Goal: Information Seeking & Learning: Check status

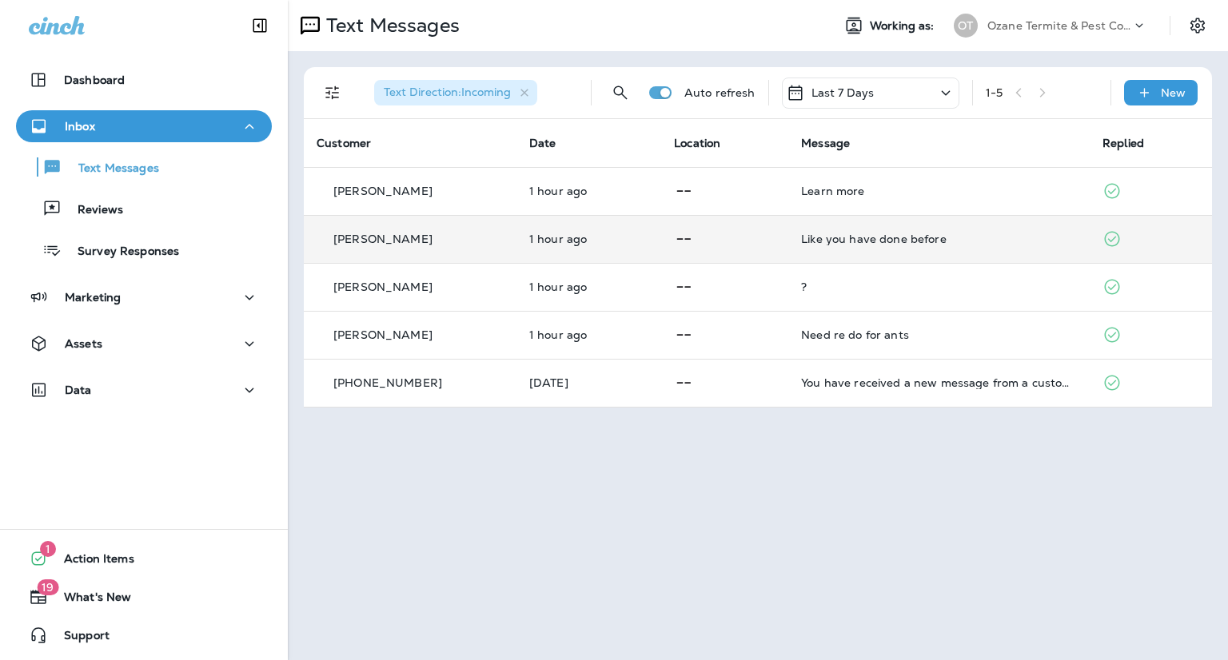
click at [788, 231] on td "Like you have done before" at bounding box center [938, 239] width 301 height 48
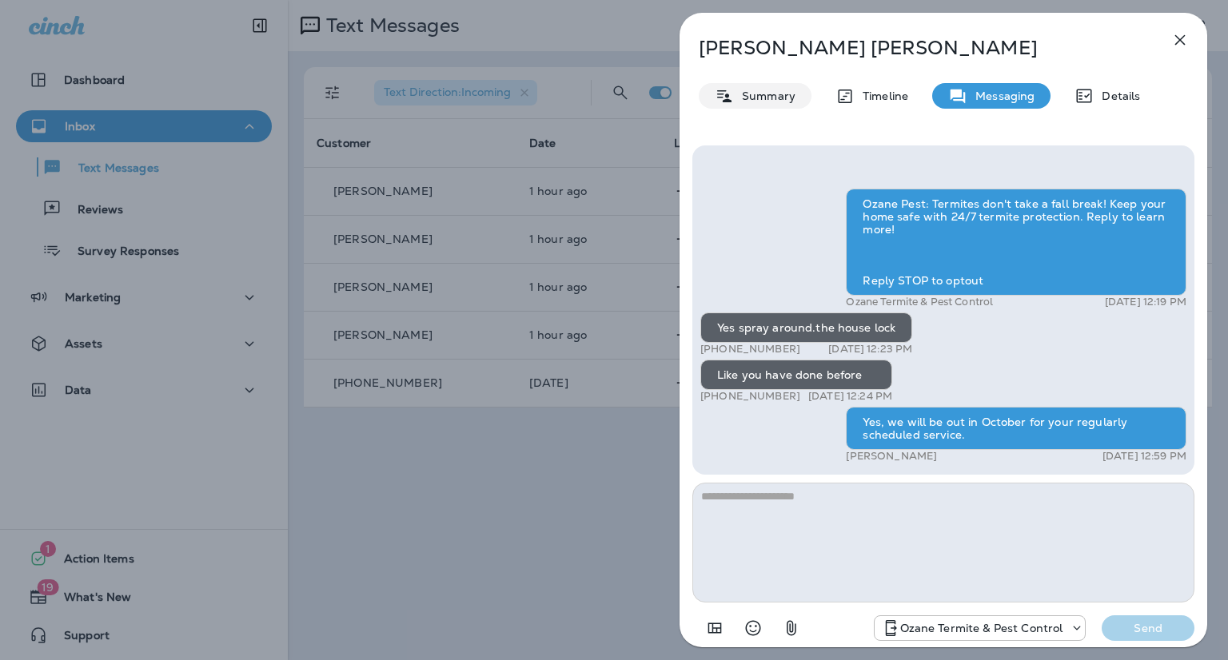
click at [765, 103] on div "Summary" at bounding box center [755, 96] width 113 height 26
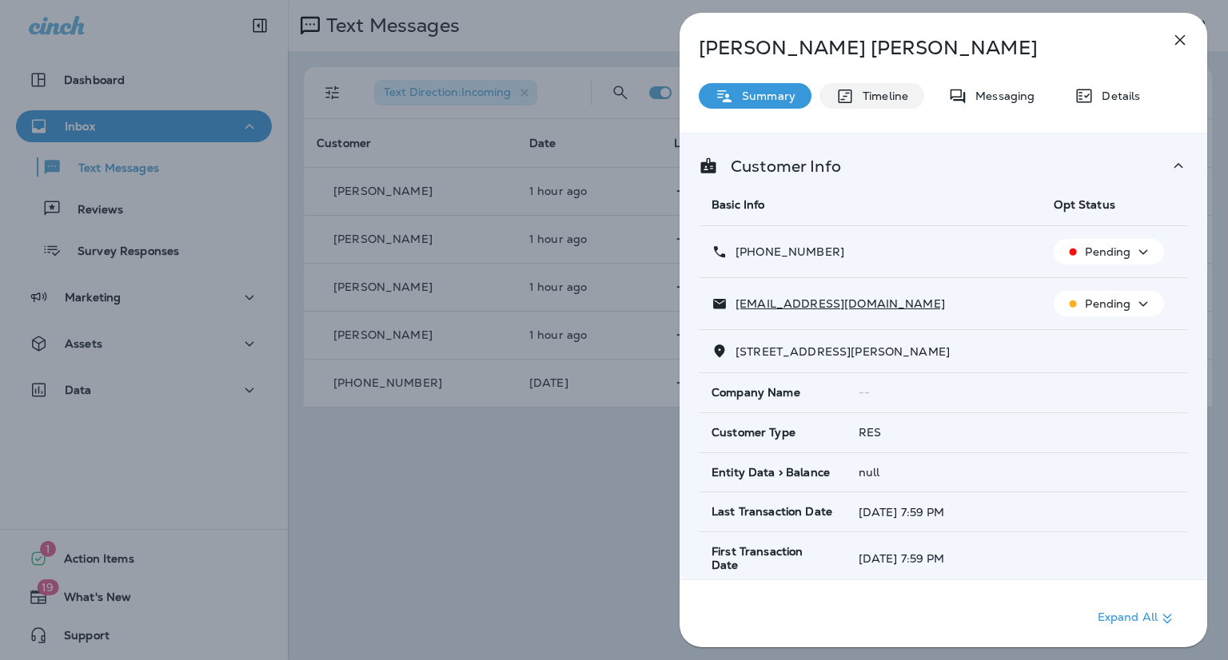
click at [867, 98] on p "Timeline" at bounding box center [882, 96] width 54 height 13
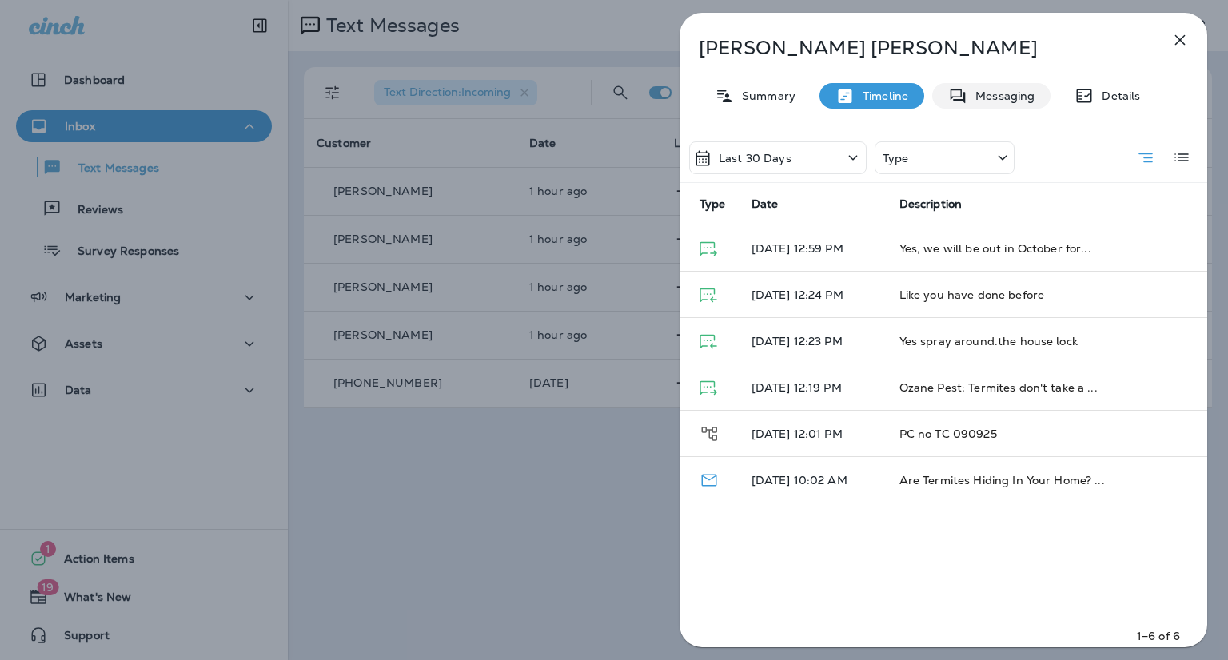
click at [1010, 108] on div "Messaging" at bounding box center [991, 96] width 118 height 26
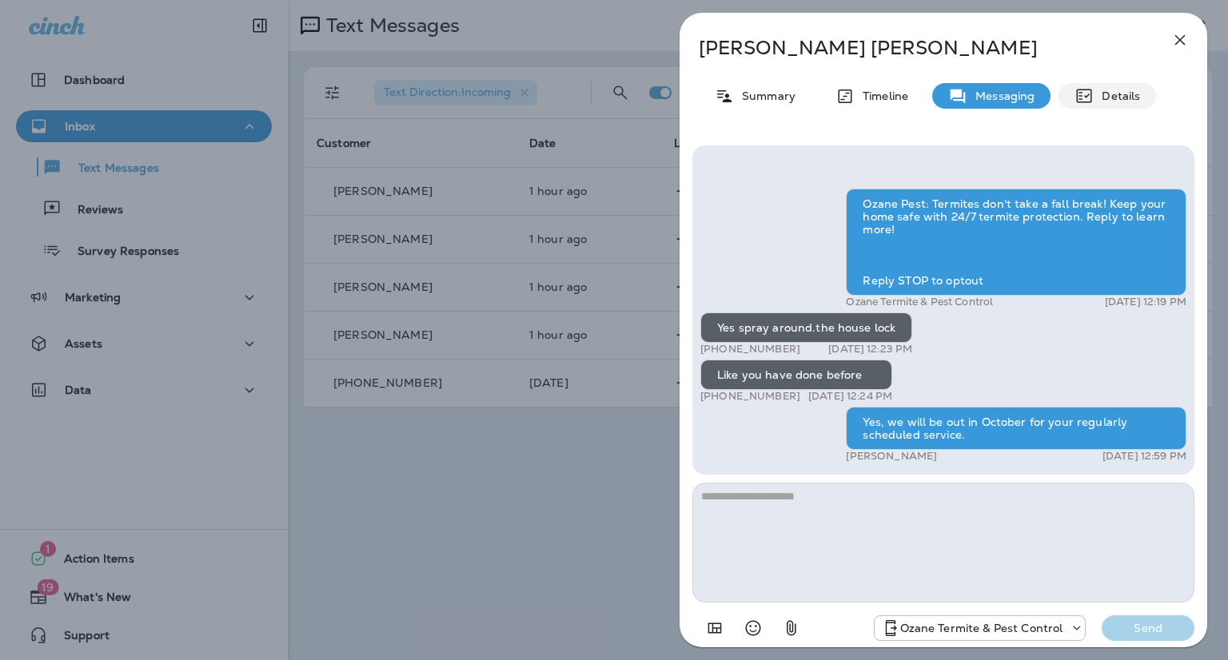
click at [1102, 94] on p "Details" at bounding box center [1117, 96] width 46 height 13
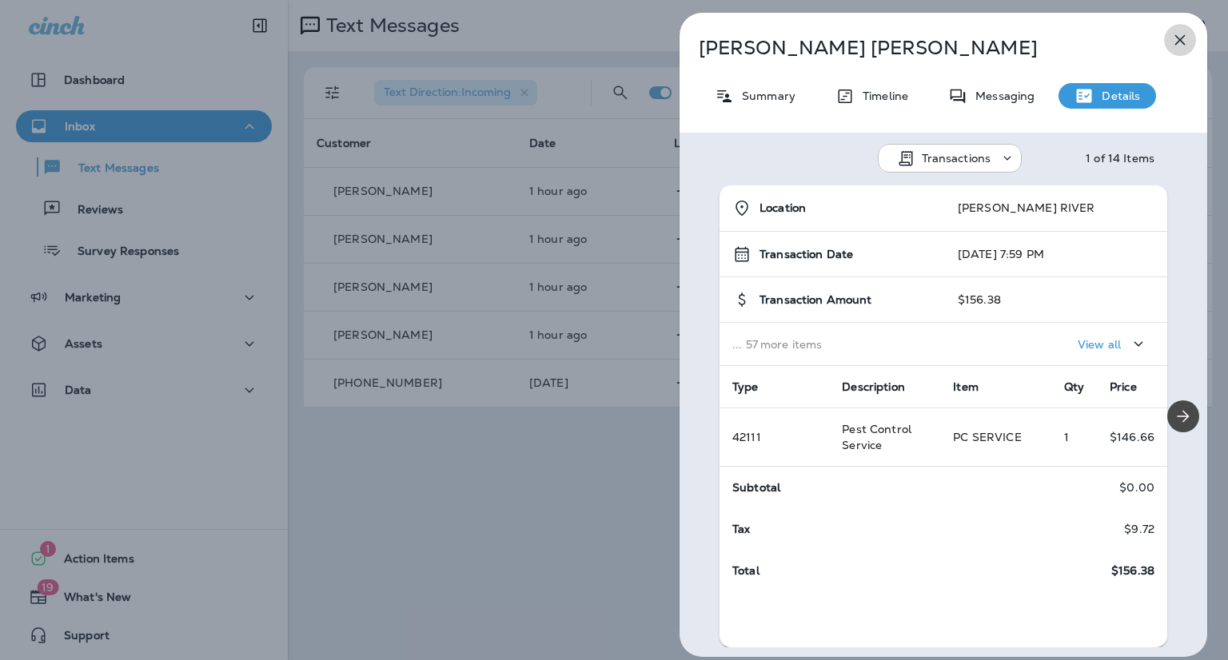
click at [1186, 44] on icon "button" at bounding box center [1179, 39] width 19 height 19
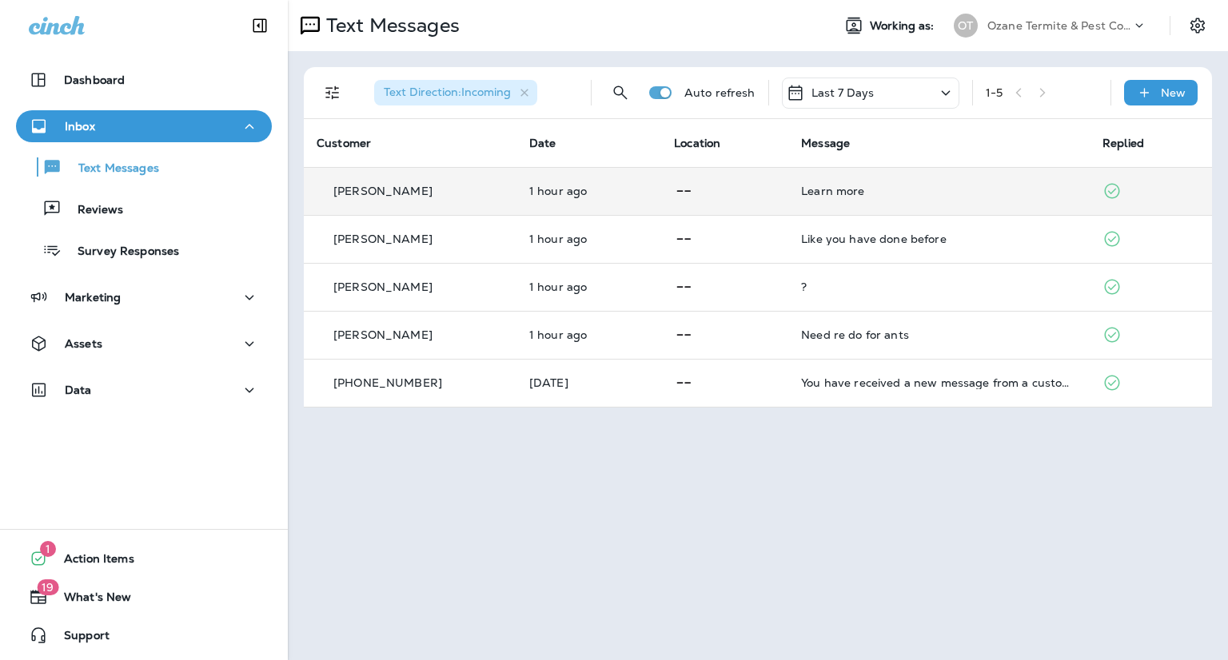
click at [916, 200] on td "Learn more" at bounding box center [938, 191] width 301 height 48
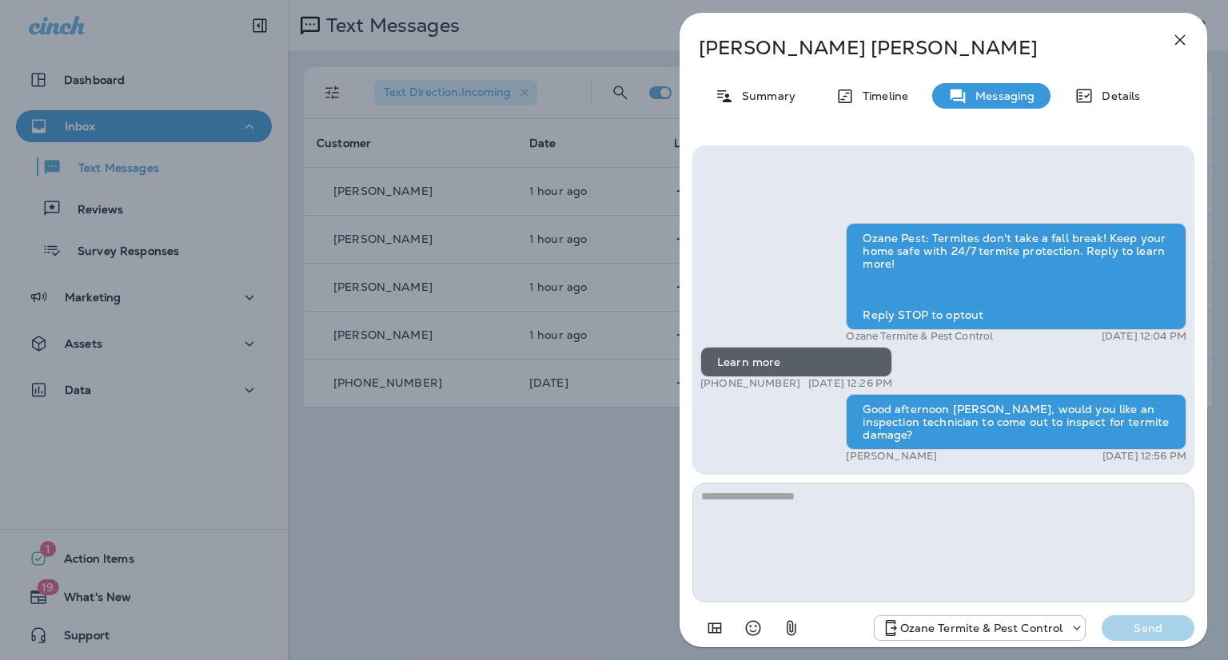
click at [1180, 37] on icon "button" at bounding box center [1179, 39] width 19 height 19
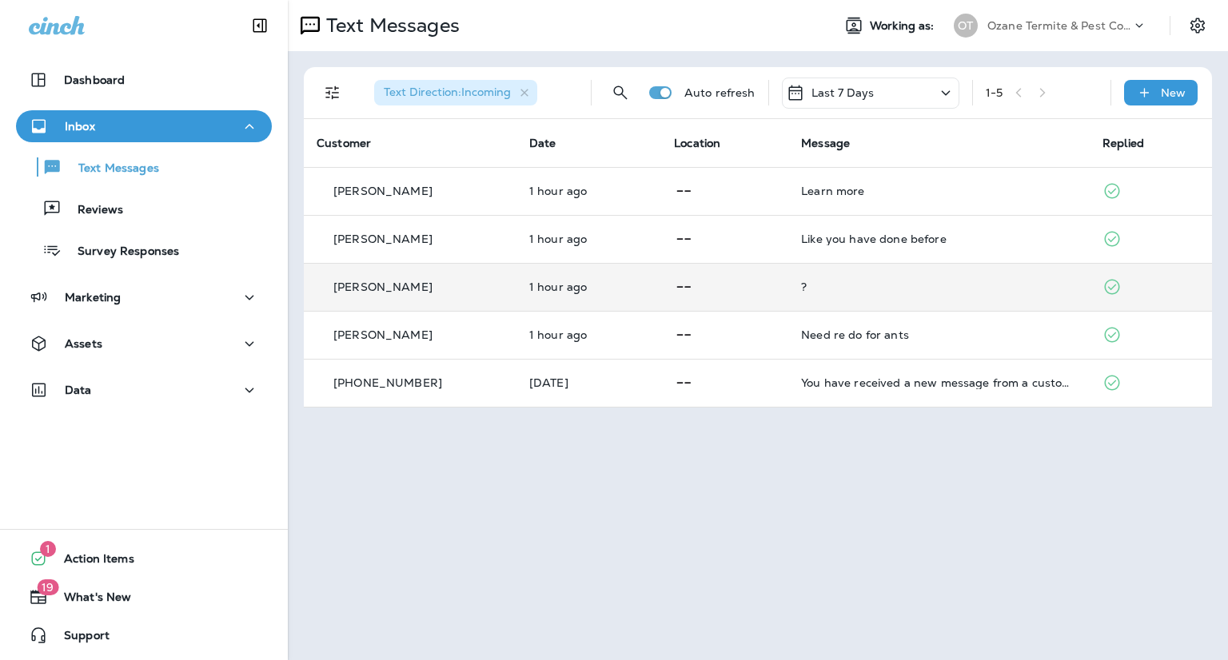
click at [898, 273] on td "?" at bounding box center [938, 287] width 301 height 48
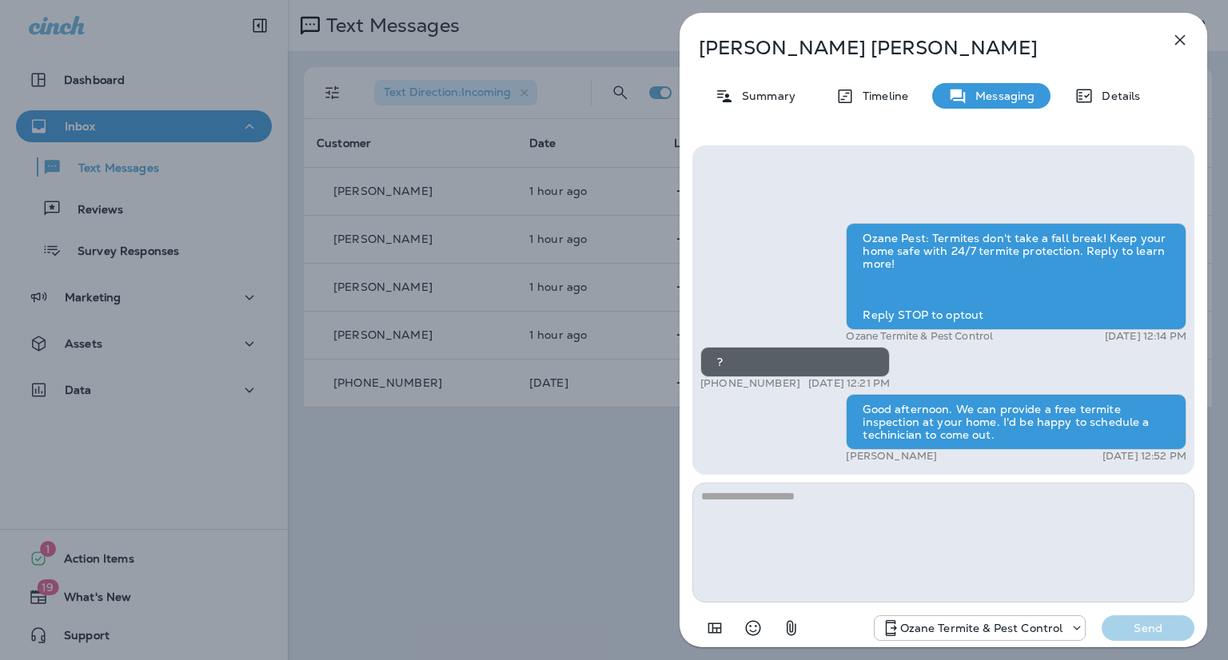
click at [1180, 41] on icon "button" at bounding box center [1180, 40] width 10 height 10
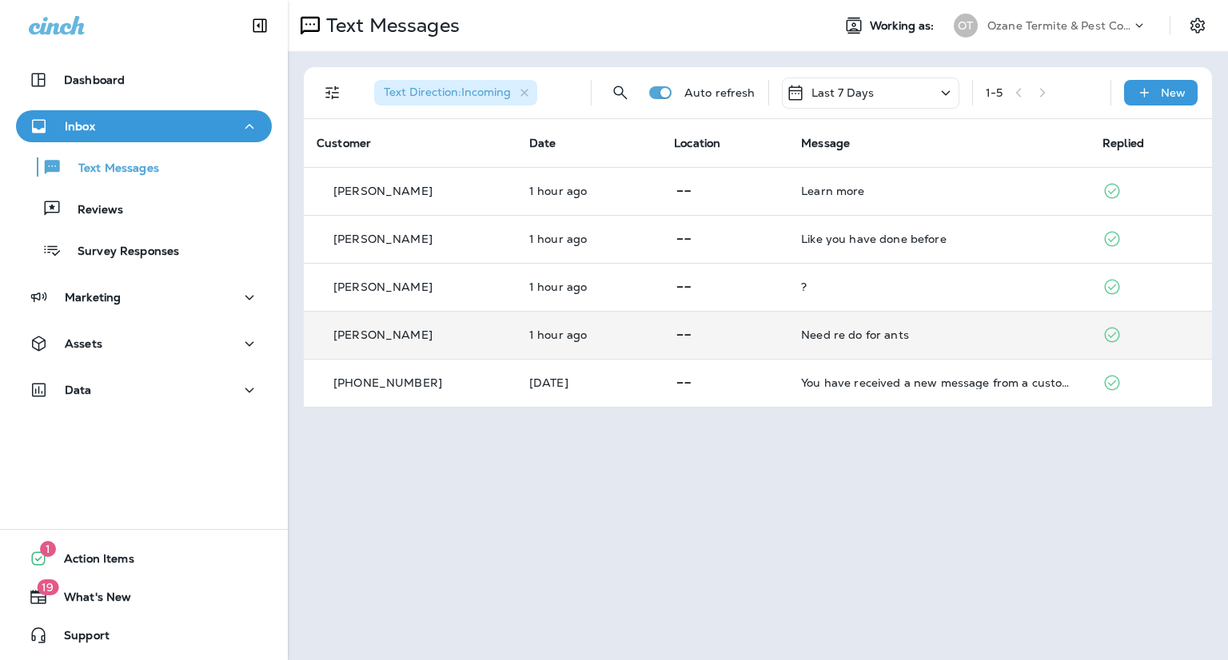
click at [924, 329] on div "Need re do for ants" at bounding box center [939, 335] width 276 height 13
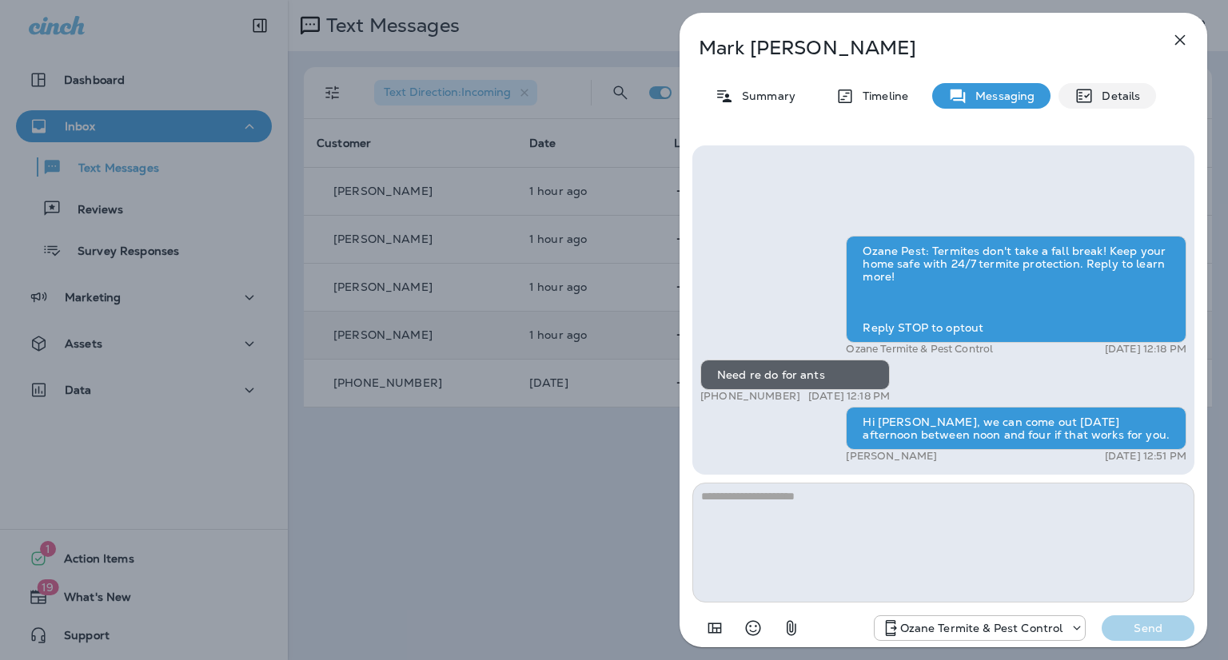
click at [1112, 90] on p "Details" at bounding box center [1117, 96] width 46 height 13
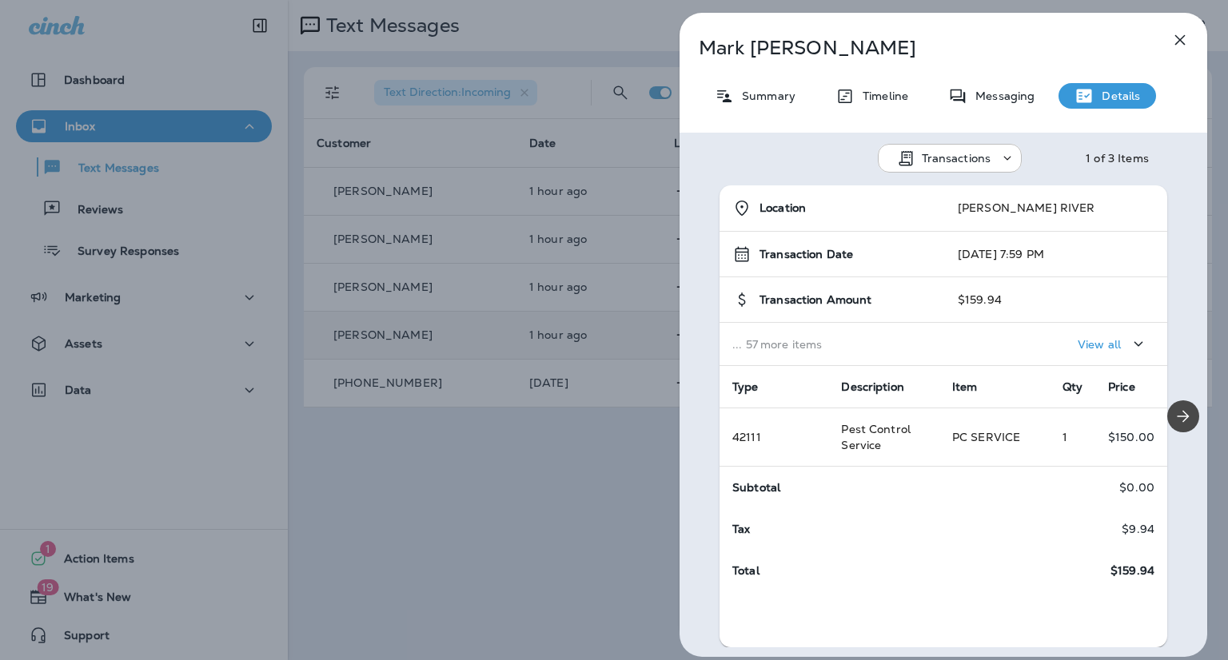
click at [1186, 36] on icon "button" at bounding box center [1179, 39] width 19 height 19
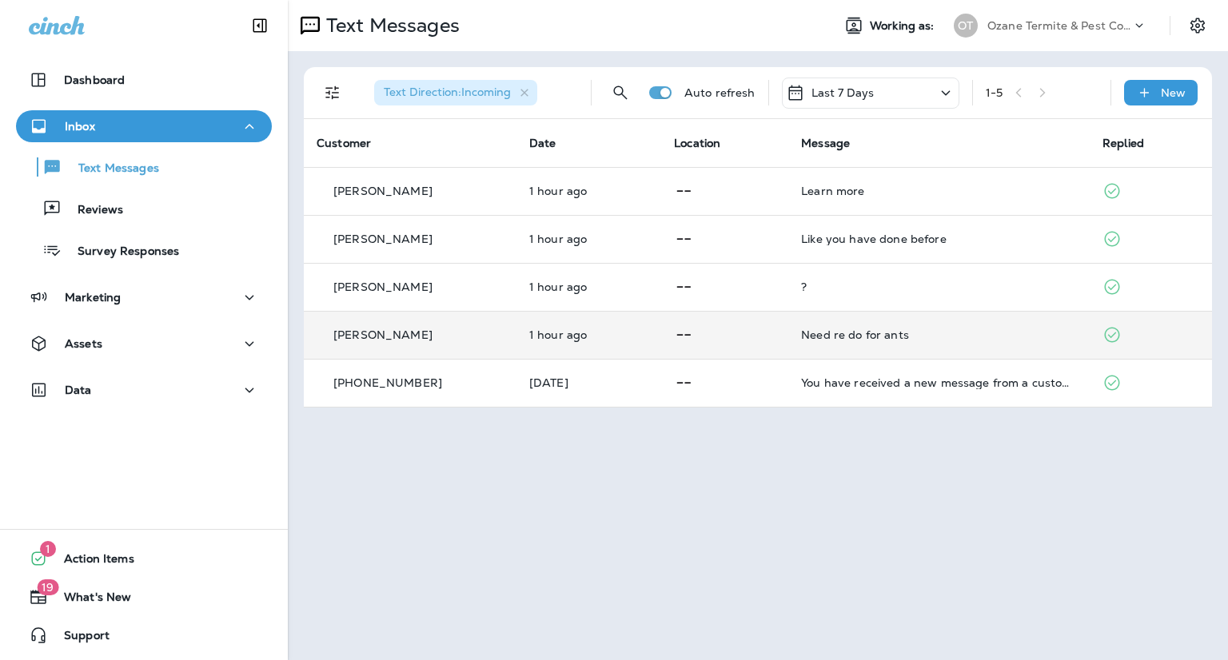
click at [870, 325] on td "Need re do for ants" at bounding box center [938, 335] width 301 height 48
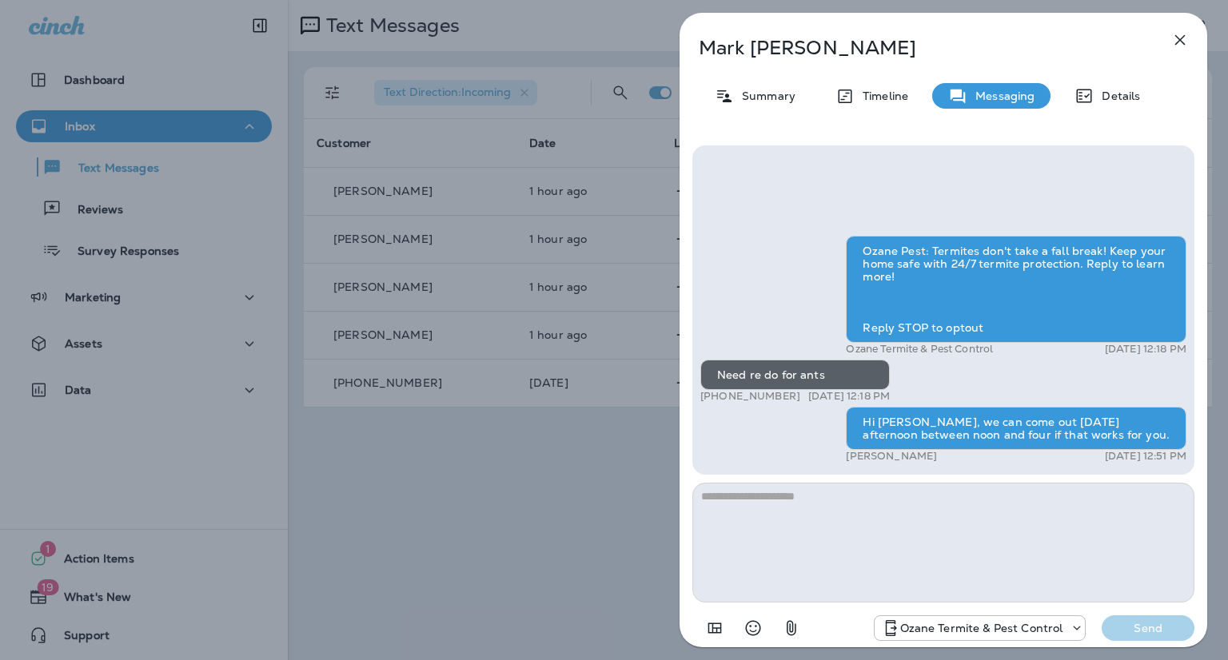
click at [1178, 41] on icon "button" at bounding box center [1180, 40] width 10 height 10
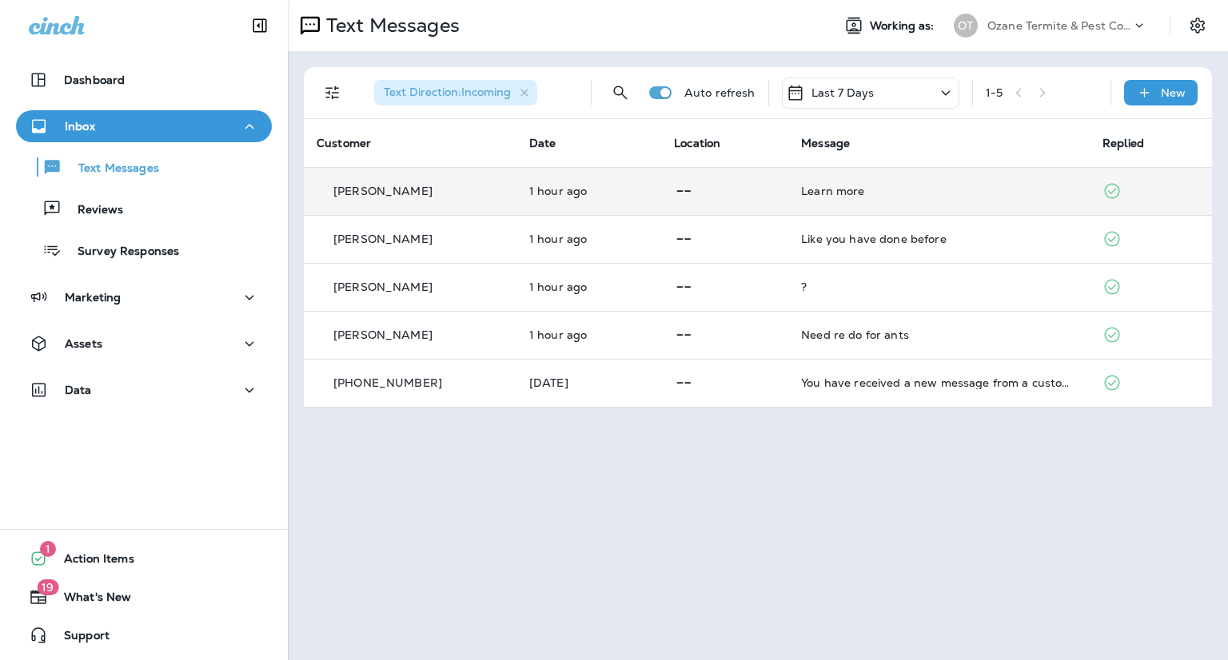
click at [724, 195] on p at bounding box center [725, 191] width 102 height 20
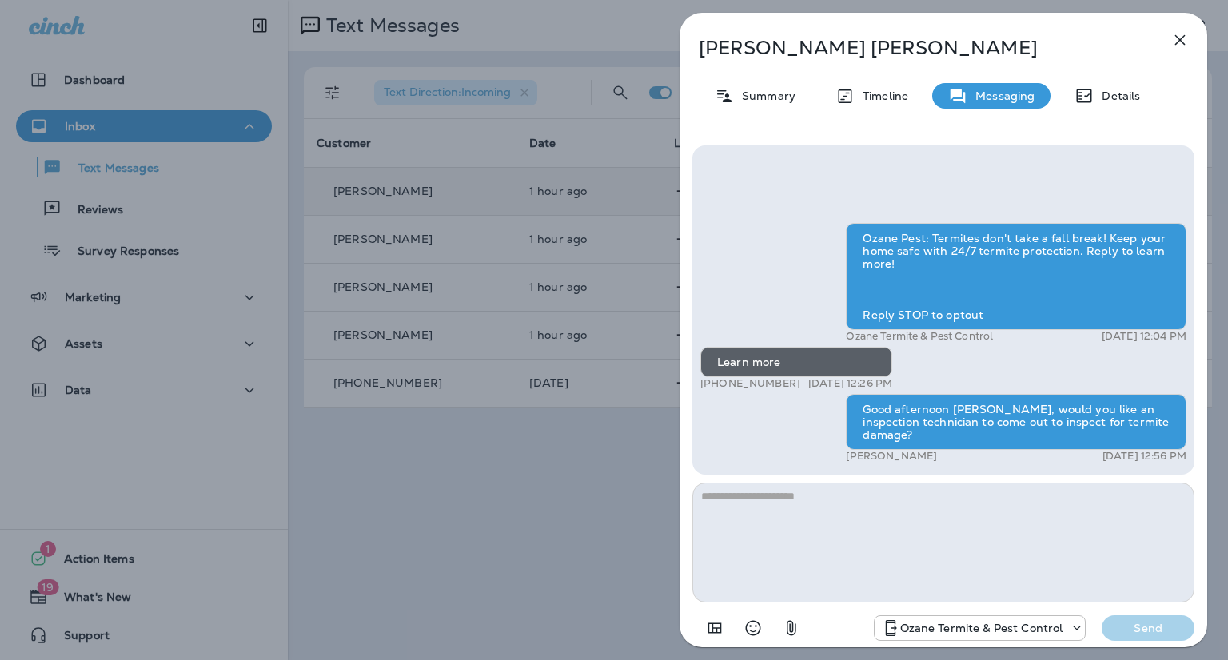
click at [502, 237] on div "[PERSON_NAME] Summary Timeline Messaging Details Ozane Pest: Termites don't tak…" at bounding box center [614, 330] width 1228 height 660
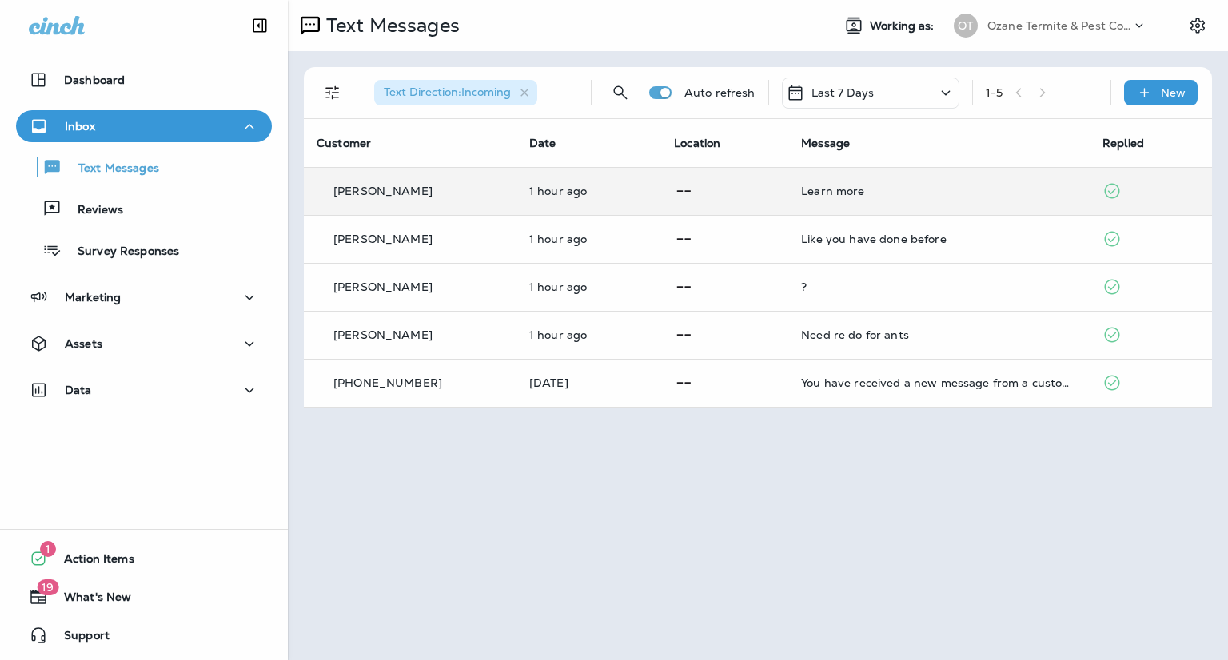
click at [484, 244] on div at bounding box center [614, 330] width 1228 height 660
click at [484, 244] on div "[PERSON_NAME]" at bounding box center [410, 239] width 187 height 17
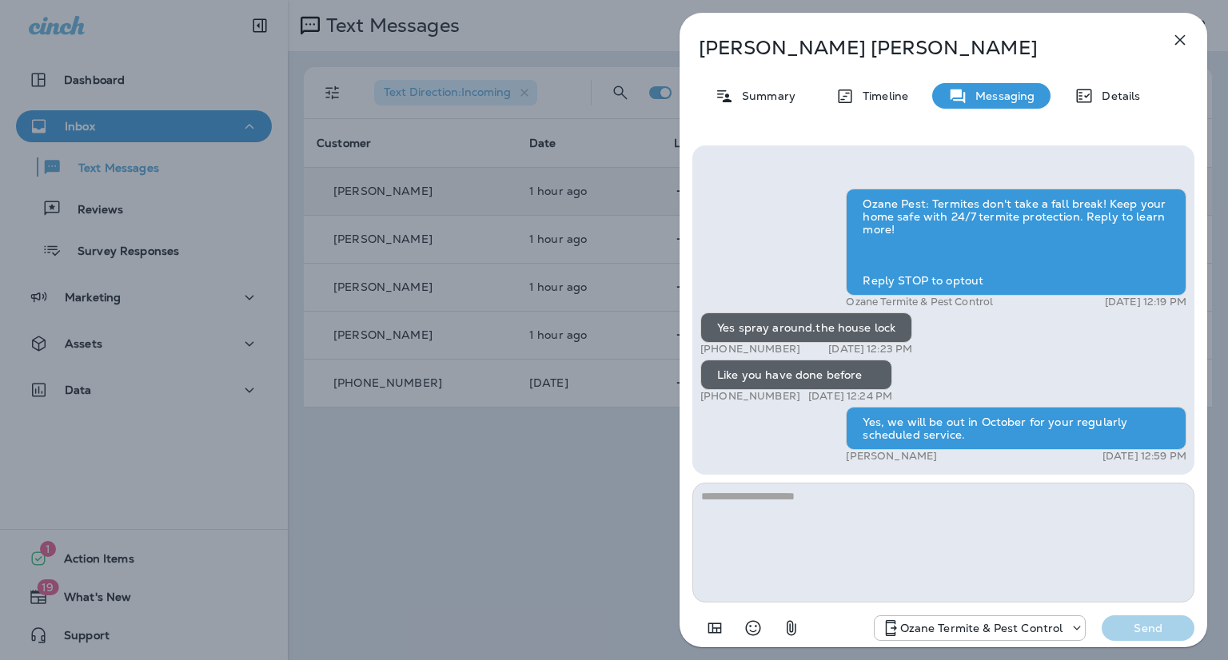
click at [1185, 35] on icon "button" at bounding box center [1179, 39] width 19 height 19
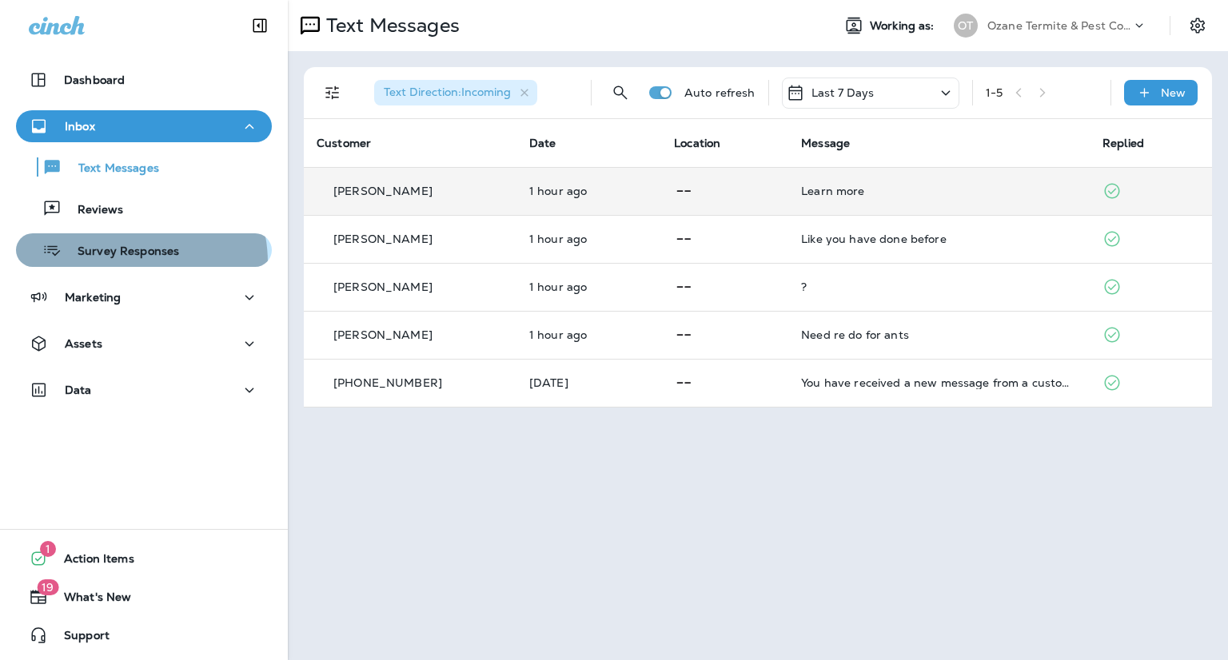
click at [118, 263] on button "Survey Responses" at bounding box center [144, 250] width 256 height 34
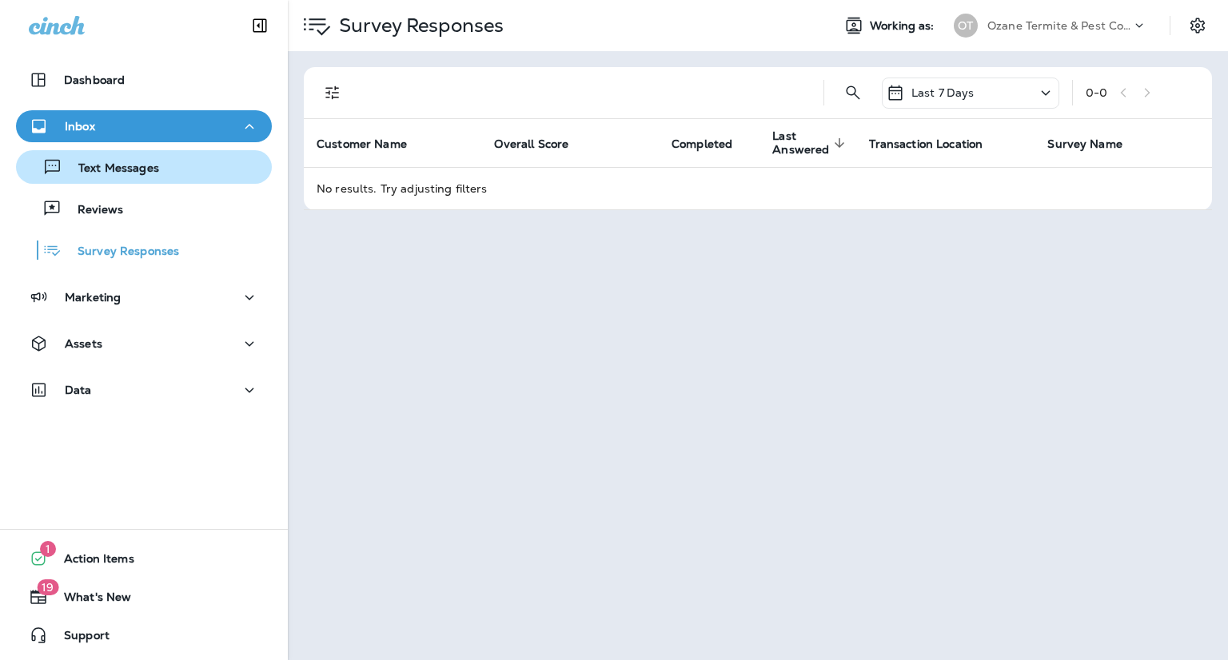
click at [150, 174] on p "Text Messages" at bounding box center [110, 168] width 97 height 15
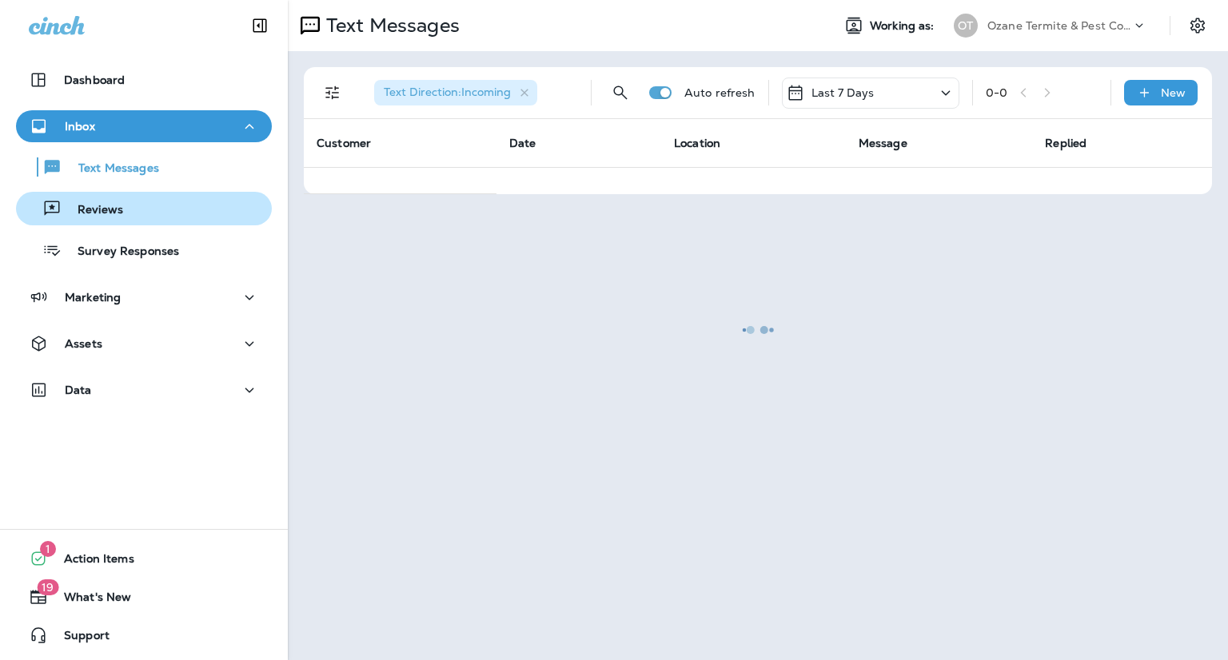
click at [134, 201] on div "Reviews" at bounding box center [143, 209] width 243 height 24
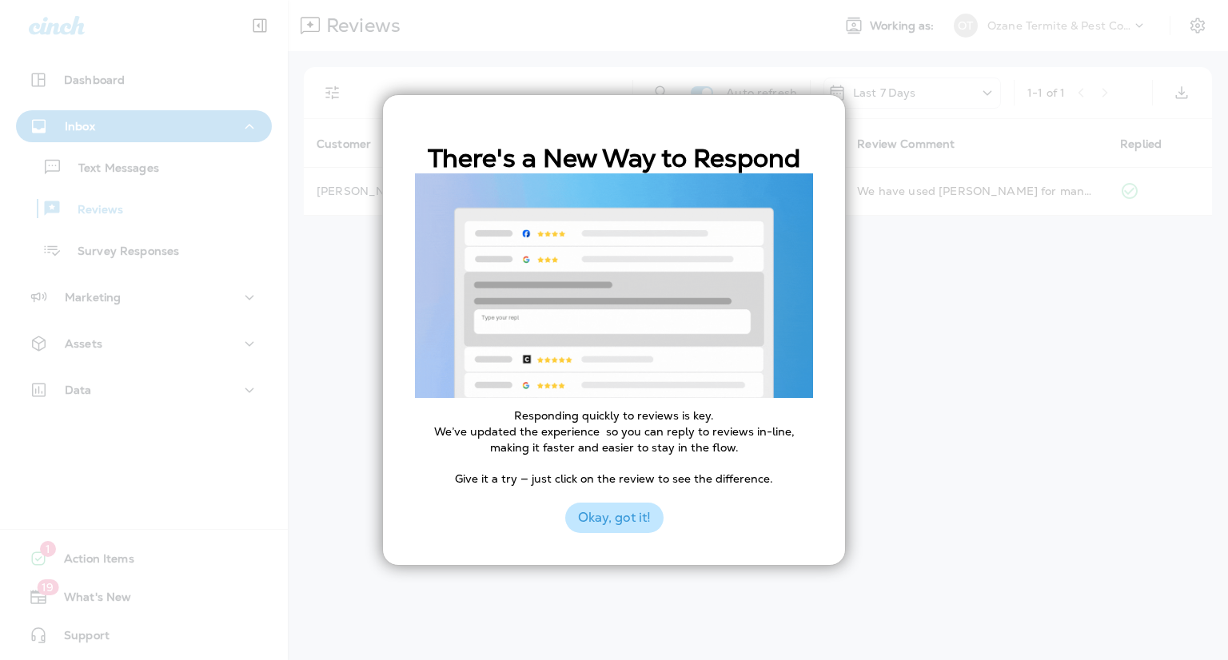
click at [618, 511] on button "Okay, got it!" at bounding box center [614, 518] width 98 height 30
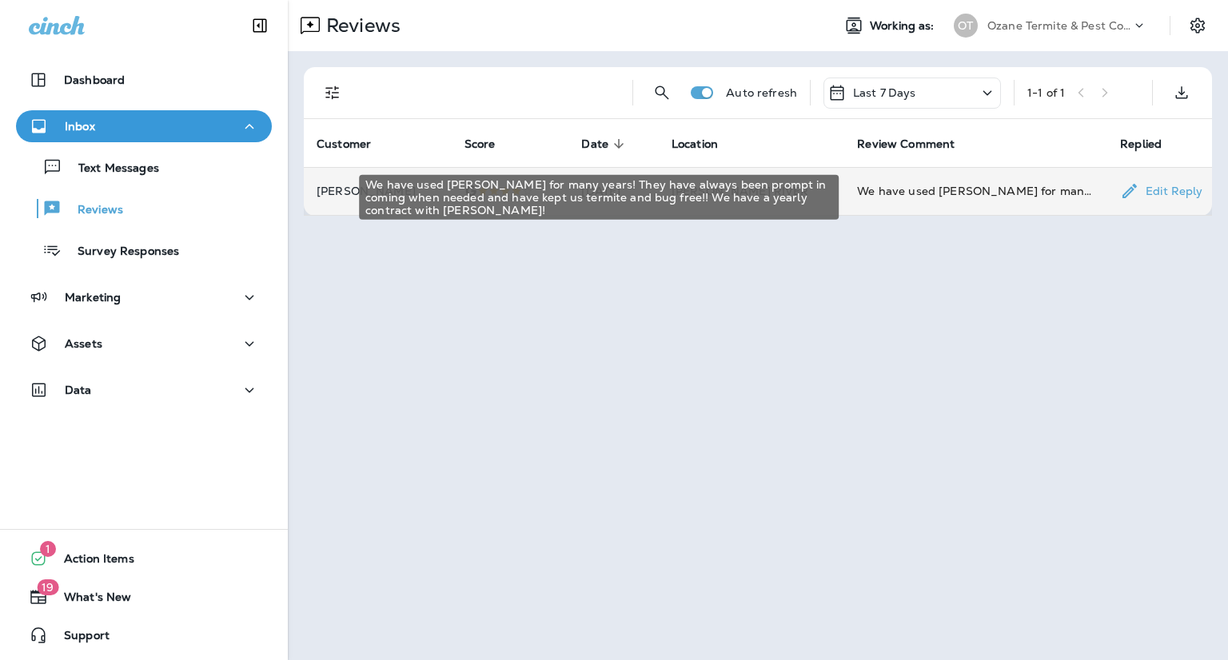
click at [931, 185] on div "We have used [PERSON_NAME] for many years! They have always been prompt in comi…" at bounding box center [975, 191] width 237 height 16
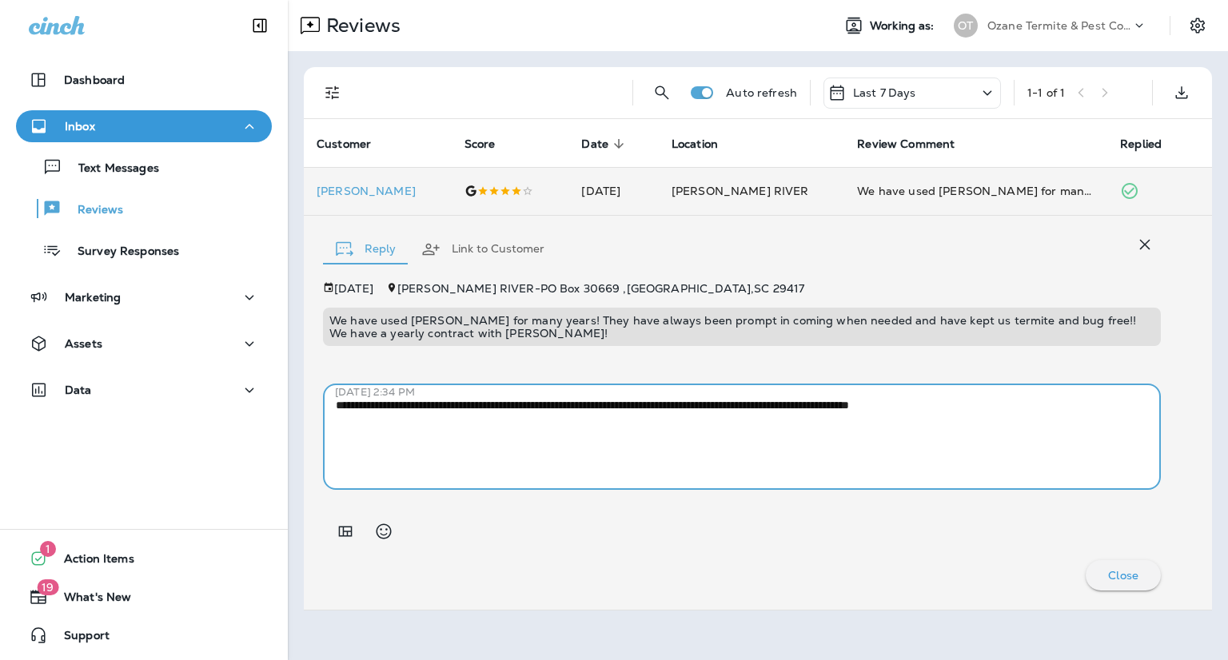
click at [1050, 412] on textarea "**********" at bounding box center [742, 437] width 812 height 80
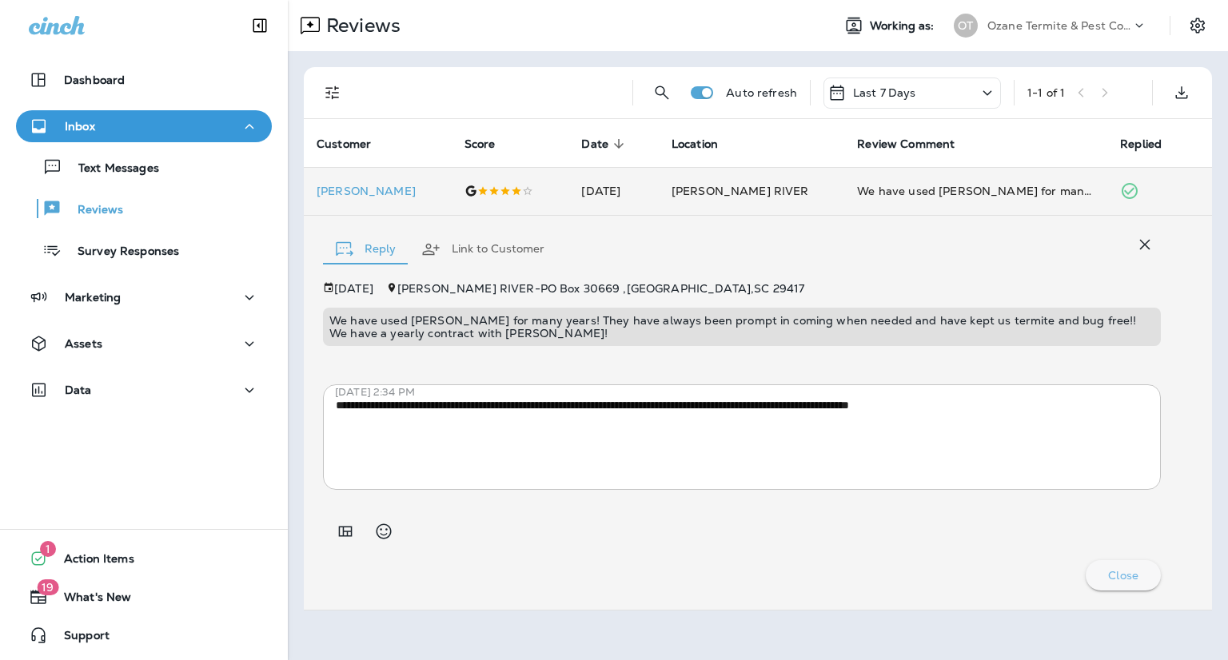
click at [1130, 578] on p "Close" at bounding box center [1123, 575] width 30 height 13
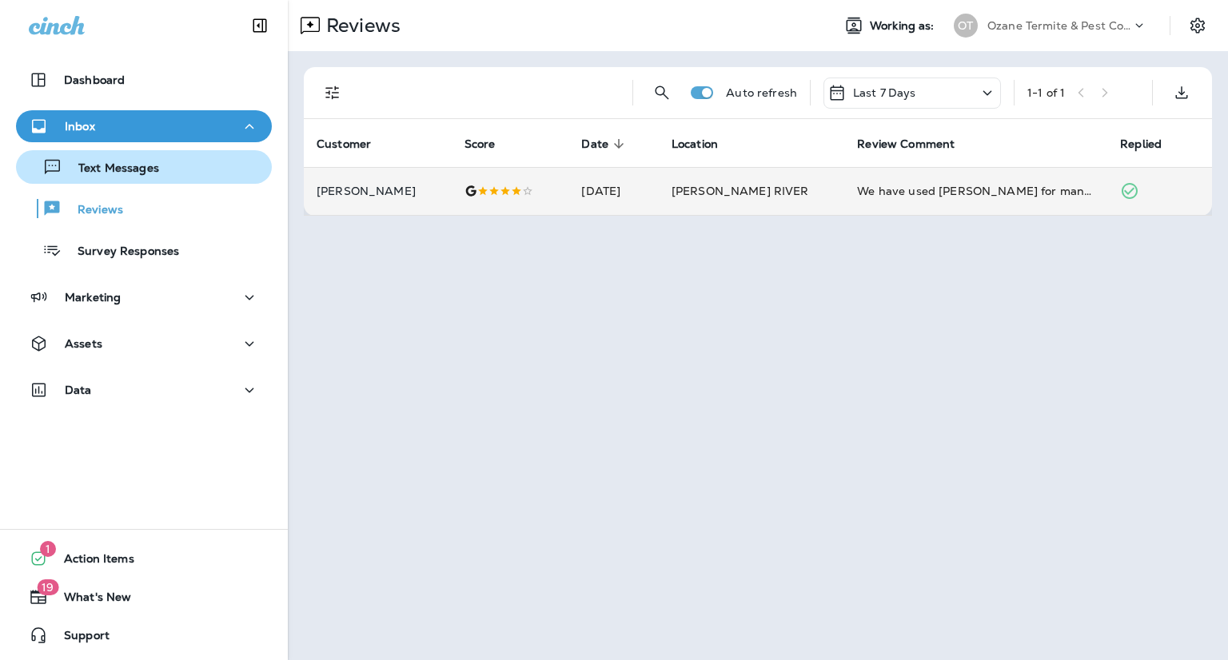
click at [128, 165] on p "Text Messages" at bounding box center [110, 168] width 97 height 15
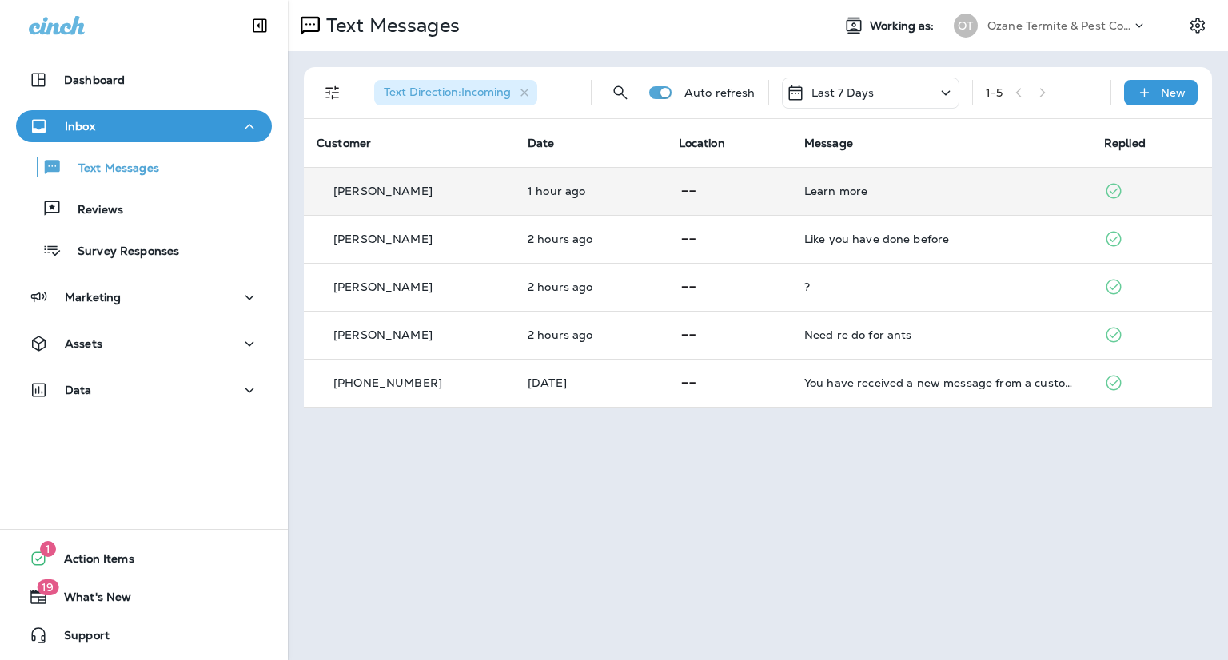
click at [866, 193] on div "Learn more" at bounding box center [941, 191] width 274 height 13
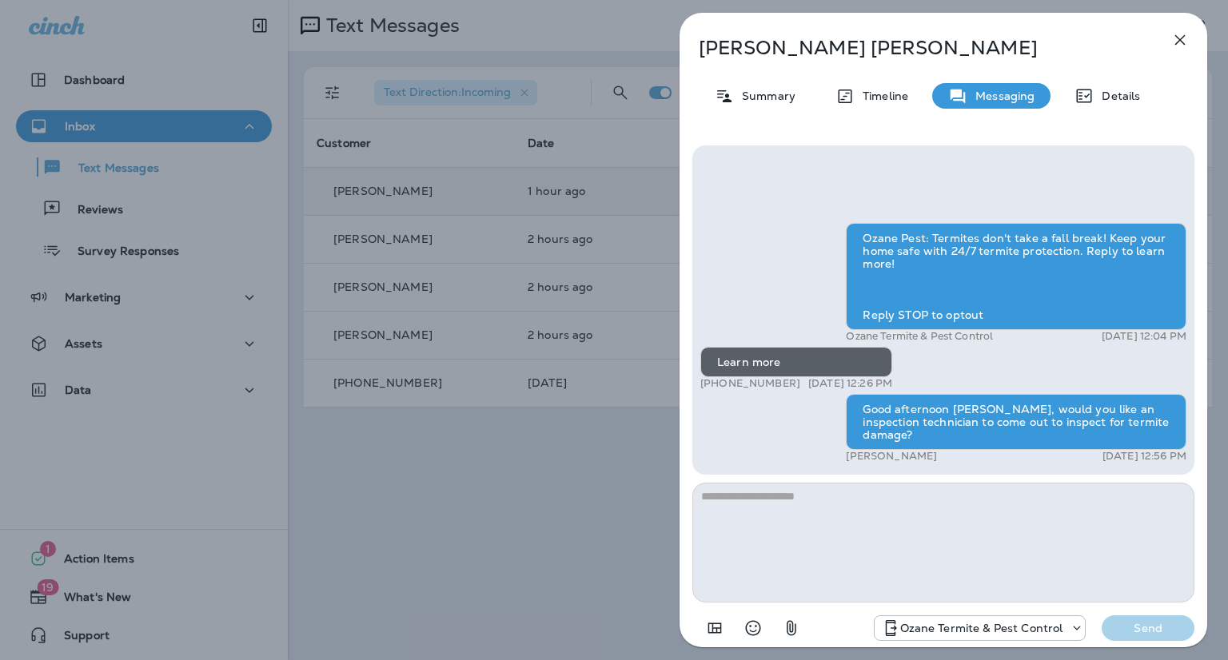
click at [1180, 50] on button "button" at bounding box center [1180, 40] width 32 height 32
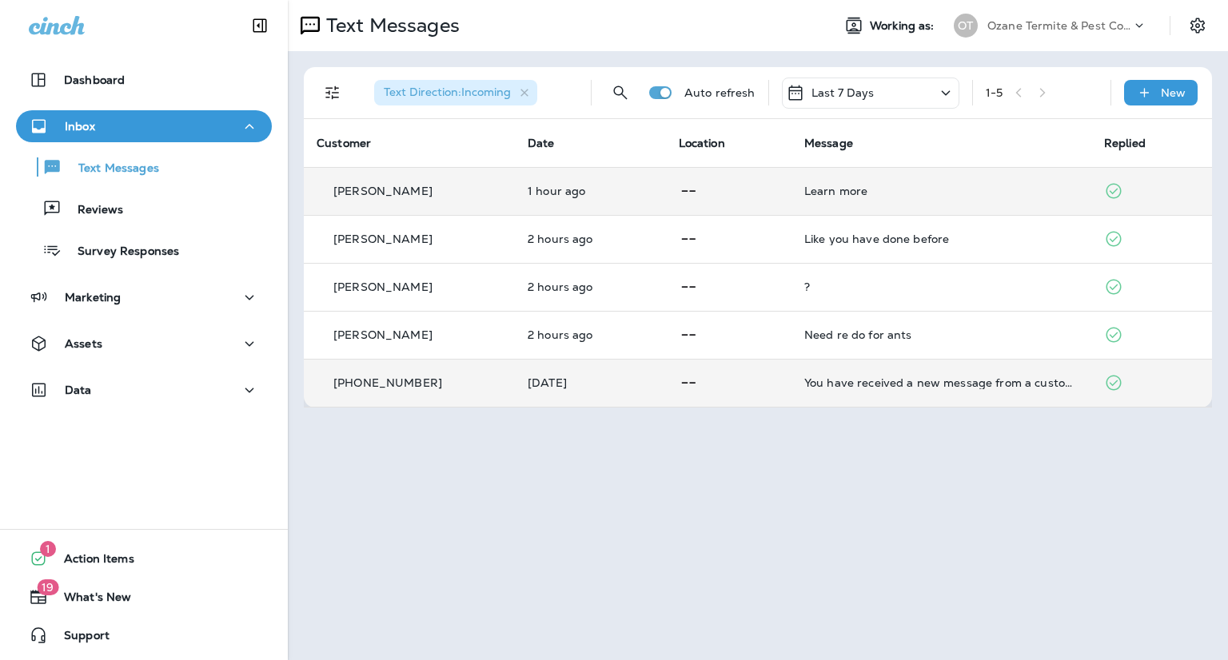
click at [840, 373] on td "You have received a new message from a customer via Google Local Services Ads. …" at bounding box center [941, 383] width 300 height 48
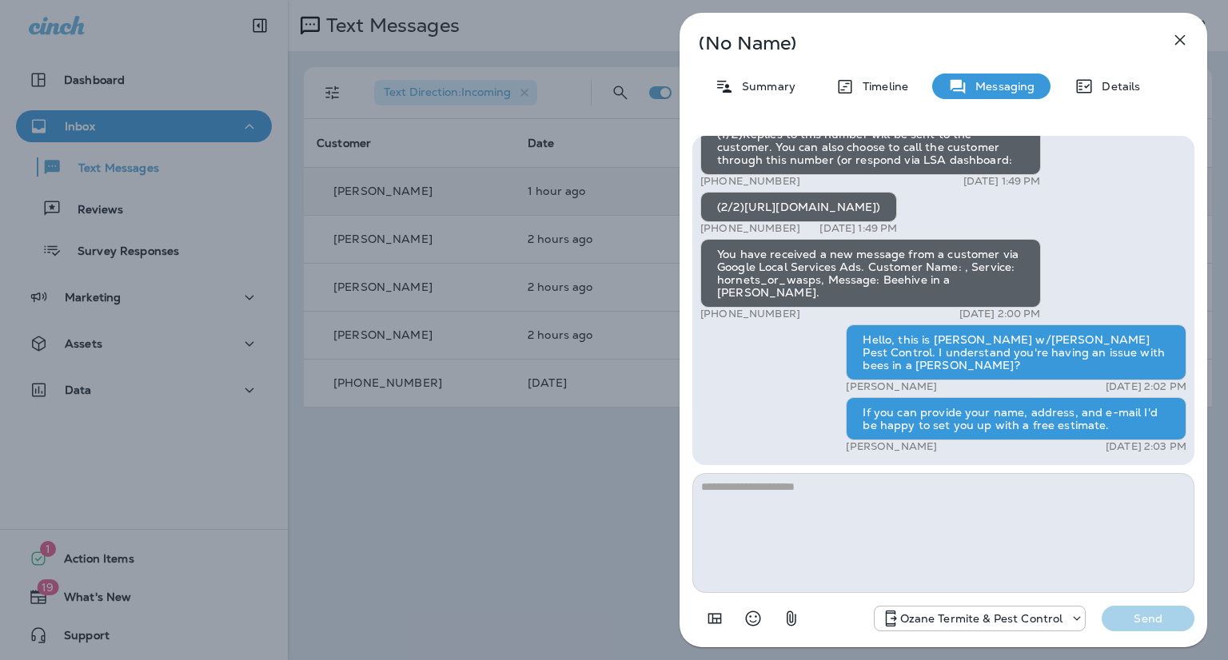
click at [544, 519] on div "(No Name) Summary Timeline Messaging Details You have received a new message fr…" at bounding box center [614, 330] width 1228 height 660
